Goal: Find contact information: Find contact information

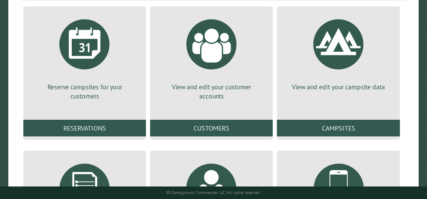
scroll to position [106, 0]
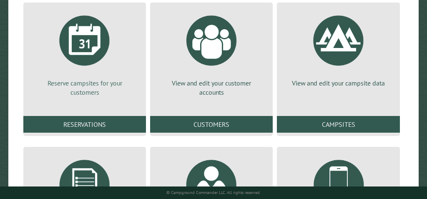
click at [98, 48] on div at bounding box center [84, 40] width 63 height 63
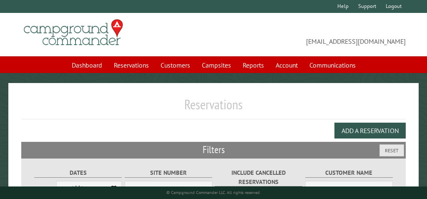
select select "***"
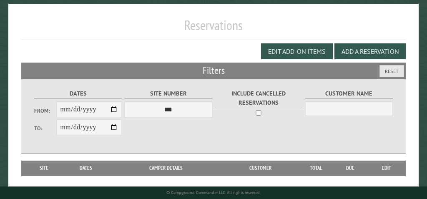
scroll to position [102, 0]
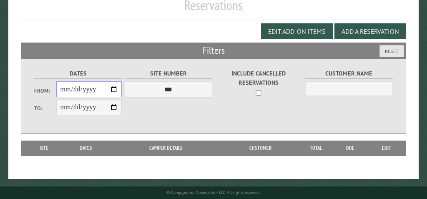
click at [115, 86] on input "From:" at bounding box center [89, 89] width 66 height 16
type input "**********"
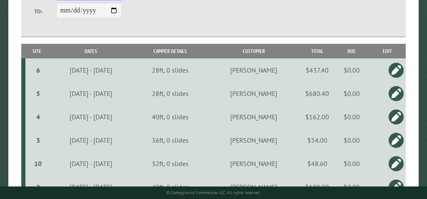
scroll to position [198, 0]
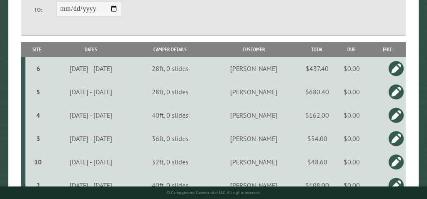
click at [331, 142] on td "$54.00" at bounding box center [317, 138] width 33 height 23
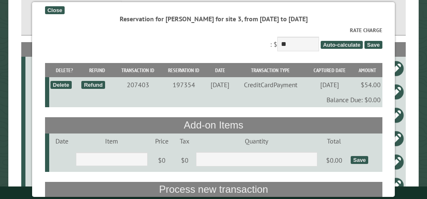
scroll to position [0, 0]
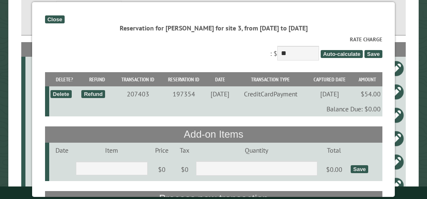
click at [55, 19] on div "Close" at bounding box center [55, 19] width 20 height 8
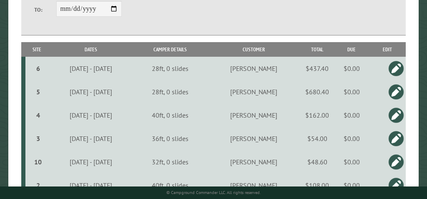
click at [321, 118] on td "$162.00" at bounding box center [317, 114] width 33 height 23
type input "***"
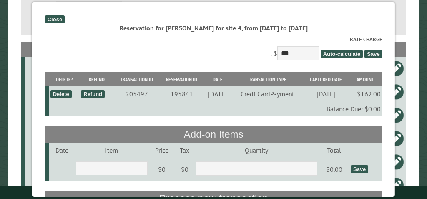
click at [58, 20] on div "Close" at bounding box center [55, 19] width 20 height 8
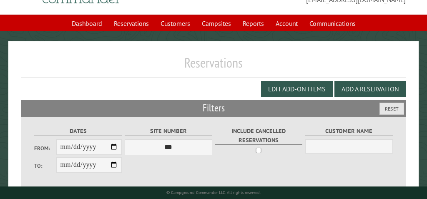
scroll to position [40, 0]
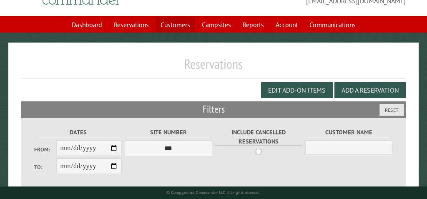
click at [165, 26] on link "Customers" at bounding box center [176, 25] width 40 height 16
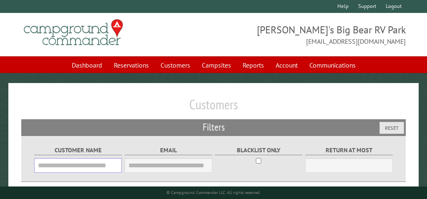
click at [55, 167] on input "Customer Name" at bounding box center [78, 165] width 88 height 15
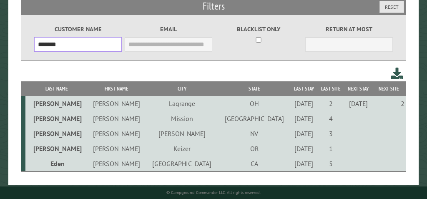
scroll to position [131, 0]
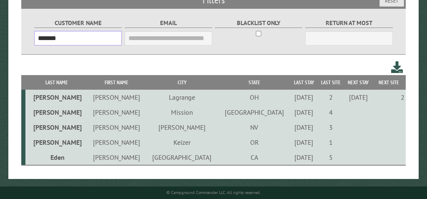
type input "*******"
click at [166, 126] on td "Henderson" at bounding box center [182, 127] width 72 height 15
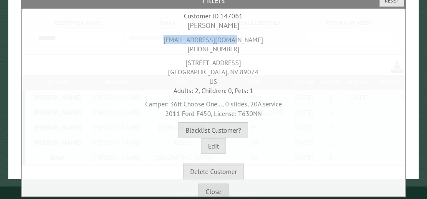
drag, startPoint x: 173, startPoint y: 40, endPoint x: 254, endPoint y: 43, distance: 81.4
click at [254, 43] on div "runninreb28@gmail.com 702-524-8558" at bounding box center [213, 42] width 379 height 23
copy div "runninreb28@gmail.com"
